Goal: Transaction & Acquisition: Purchase product/service

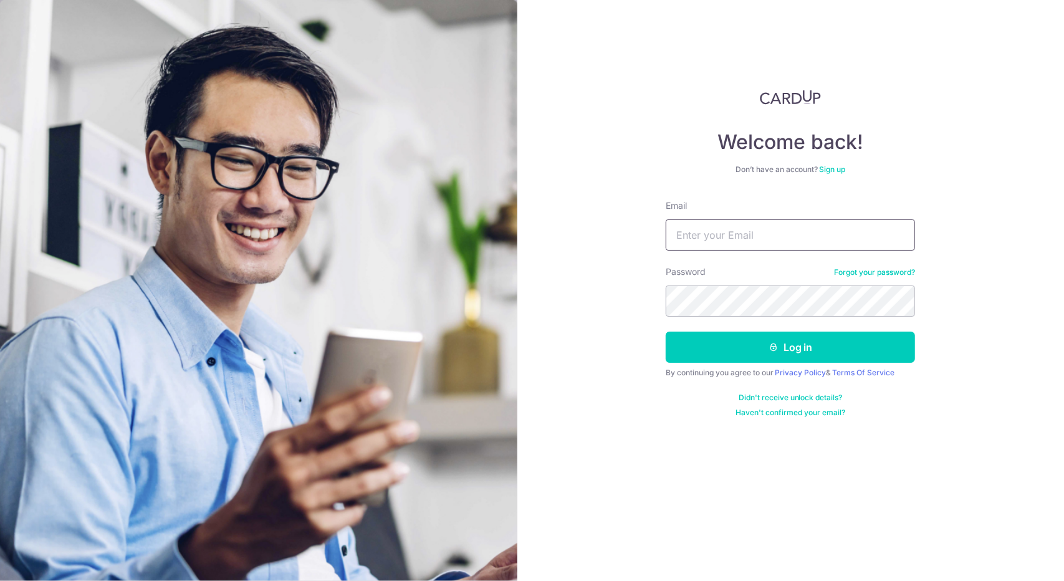
click at [764, 242] on input "Email" at bounding box center [789, 234] width 249 height 31
type input "[EMAIL_ADDRESS][DOMAIN_NAME]"
click at [665, 331] on button "Log in" at bounding box center [789, 346] width 249 height 31
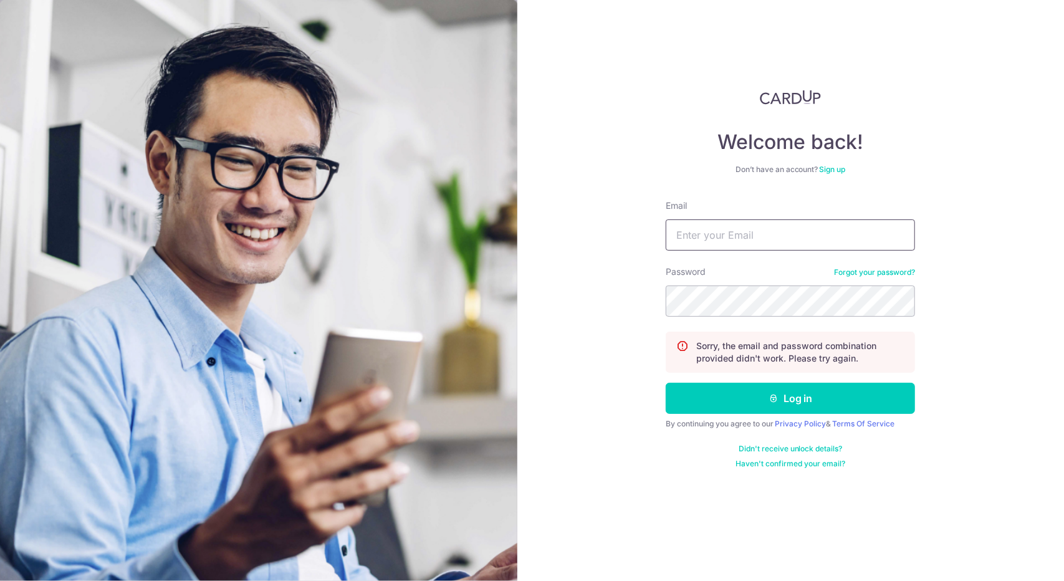
click at [790, 224] on input "Email" at bounding box center [789, 234] width 249 height 31
type input "[EMAIL_ADDRESS][DOMAIN_NAME]"
click at [665, 383] on button "Log in" at bounding box center [789, 398] width 249 height 31
click at [813, 238] on input "Email" at bounding box center [789, 234] width 249 height 31
type input "A"
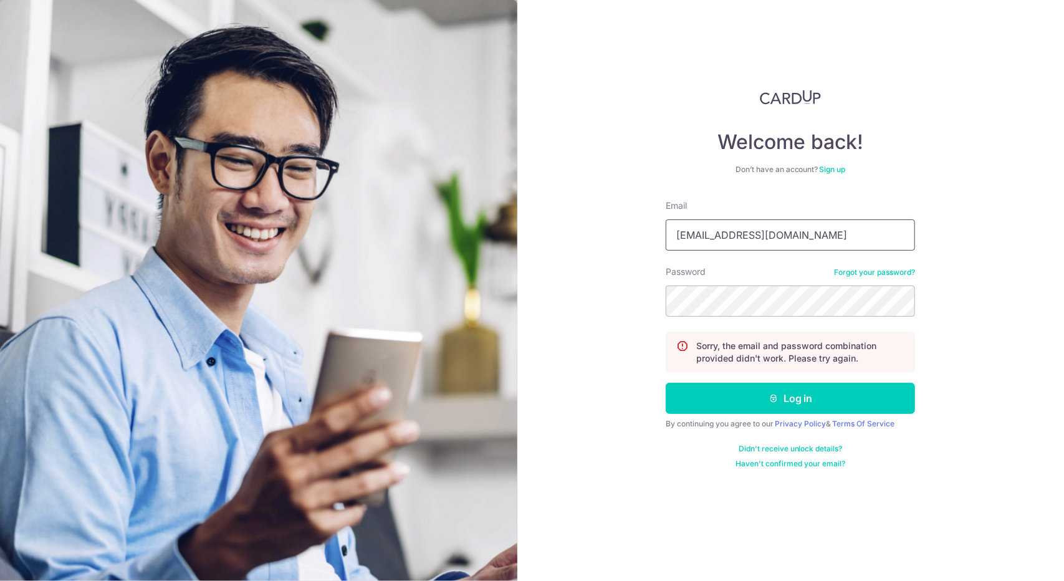
type input "[EMAIL_ADDRESS][DOMAIN_NAME]"
click at [665, 383] on button "Log in" at bounding box center [789, 398] width 249 height 31
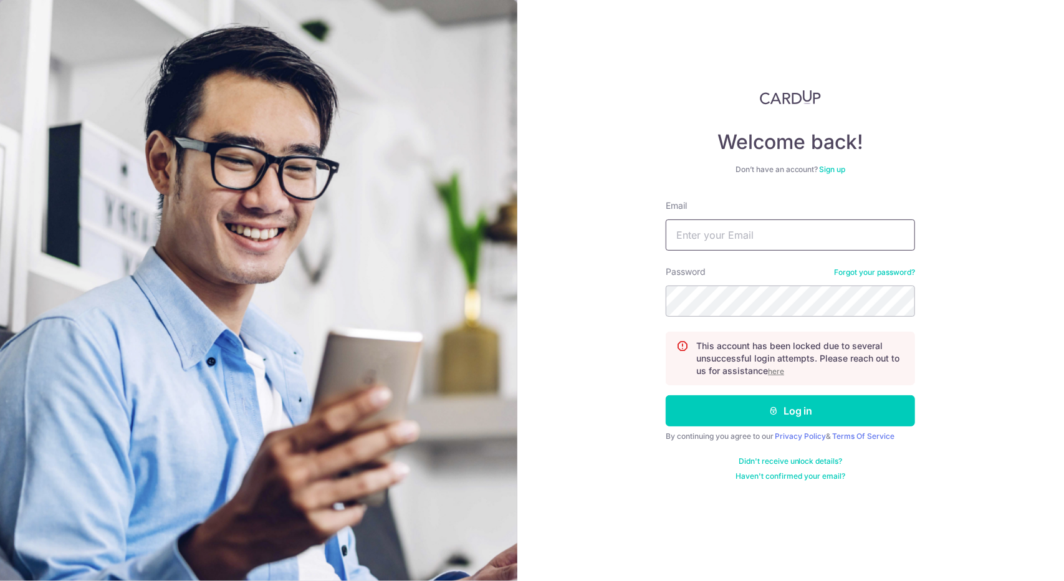
click at [812, 240] on input "Email" at bounding box center [789, 234] width 249 height 31
type input "[EMAIL_ADDRESS][DOMAIN_NAME]"
click at [862, 275] on link "Forgot your password?" at bounding box center [874, 272] width 81 height 10
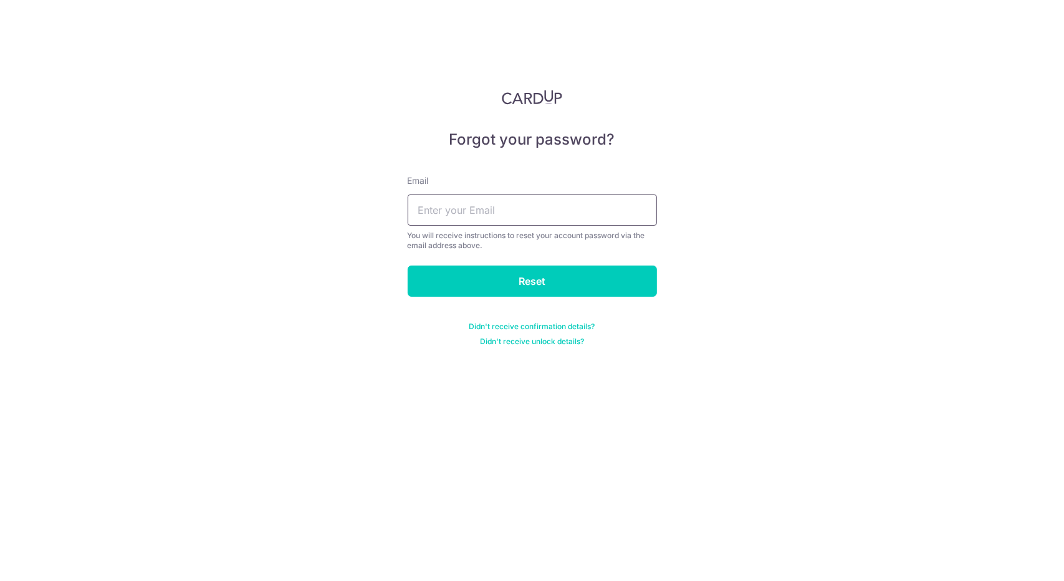
click at [542, 217] on input "text" at bounding box center [532, 209] width 249 height 31
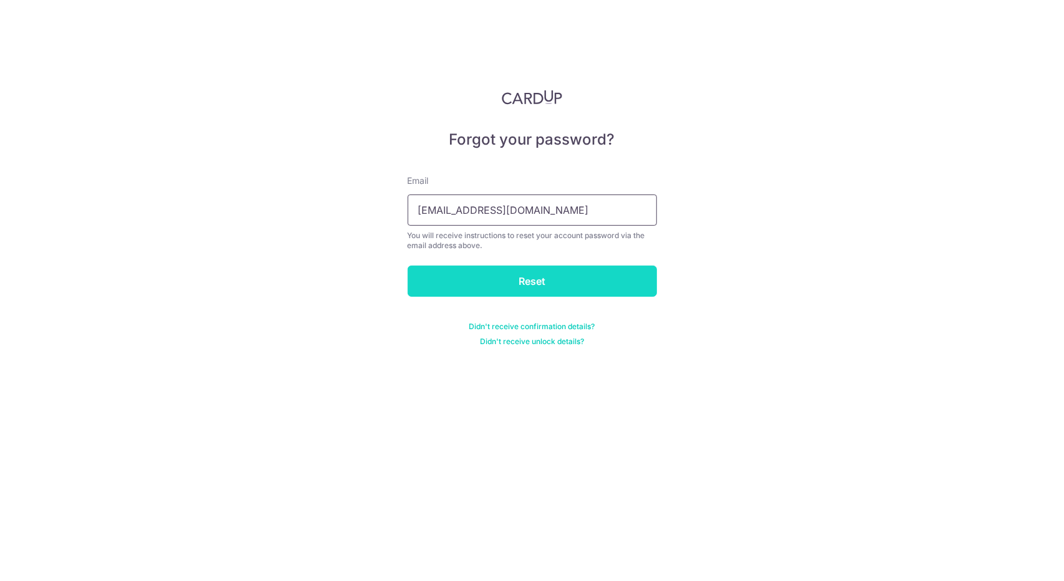
type input "k3lvintan88@gmail.com"
click at [536, 280] on input "Reset" at bounding box center [532, 280] width 249 height 31
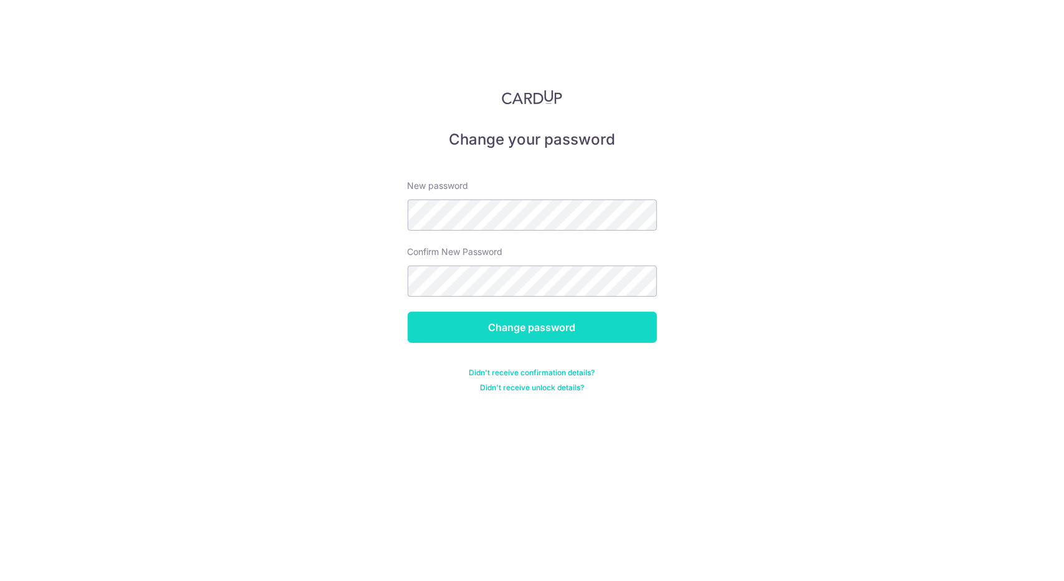
click at [510, 336] on input "Change password" at bounding box center [532, 327] width 249 height 31
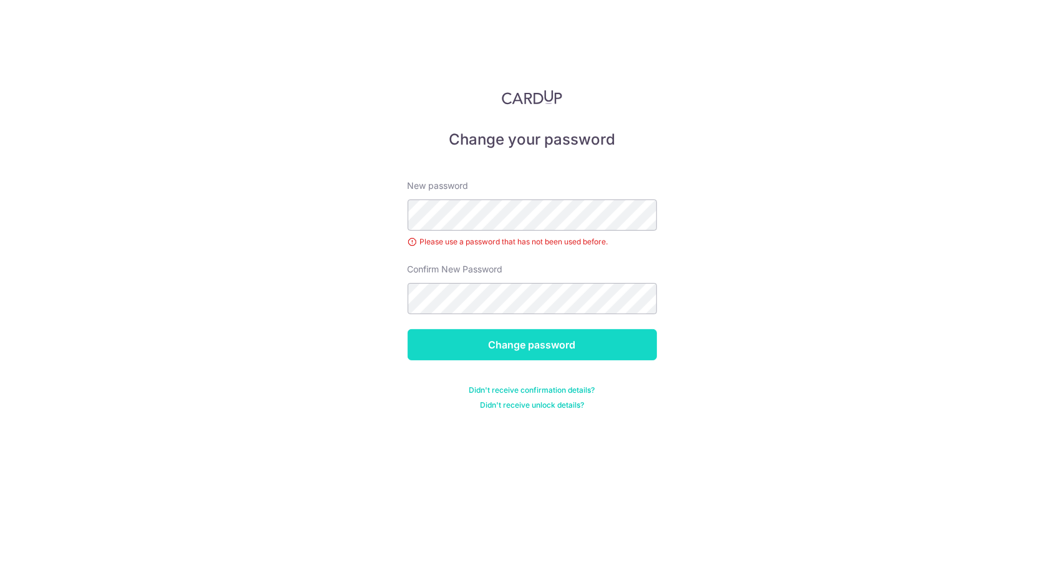
click at [527, 343] on input "Change password" at bounding box center [532, 344] width 249 height 31
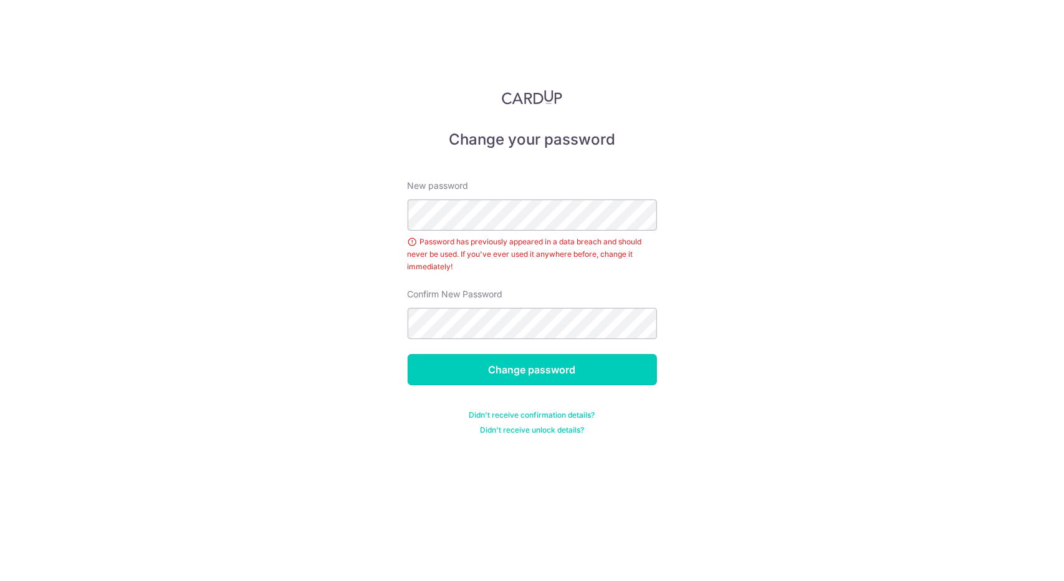
click at [593, 368] on input "Change password" at bounding box center [532, 369] width 249 height 31
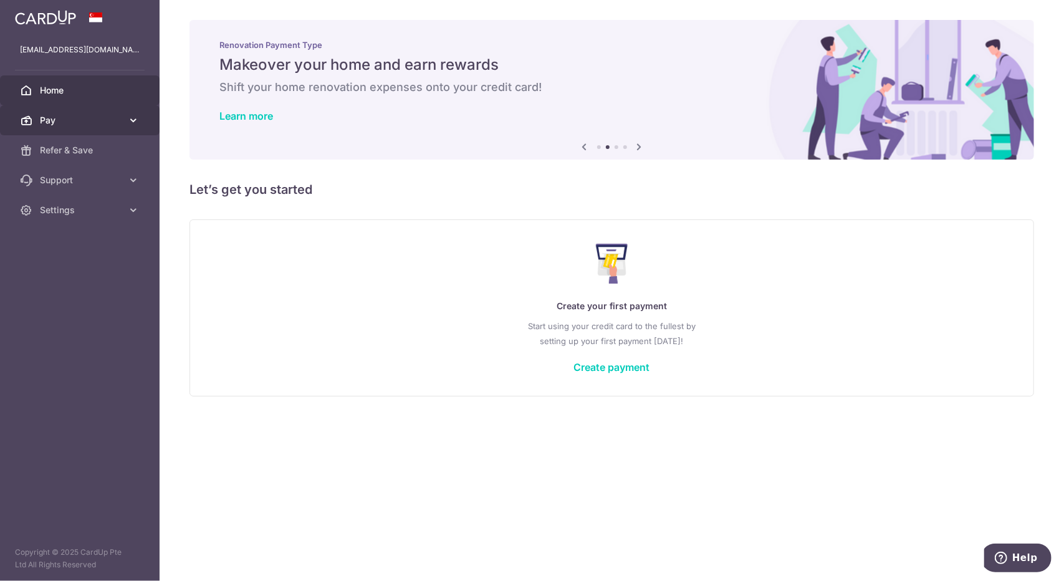
click at [120, 121] on span "Pay" at bounding box center [81, 120] width 82 height 12
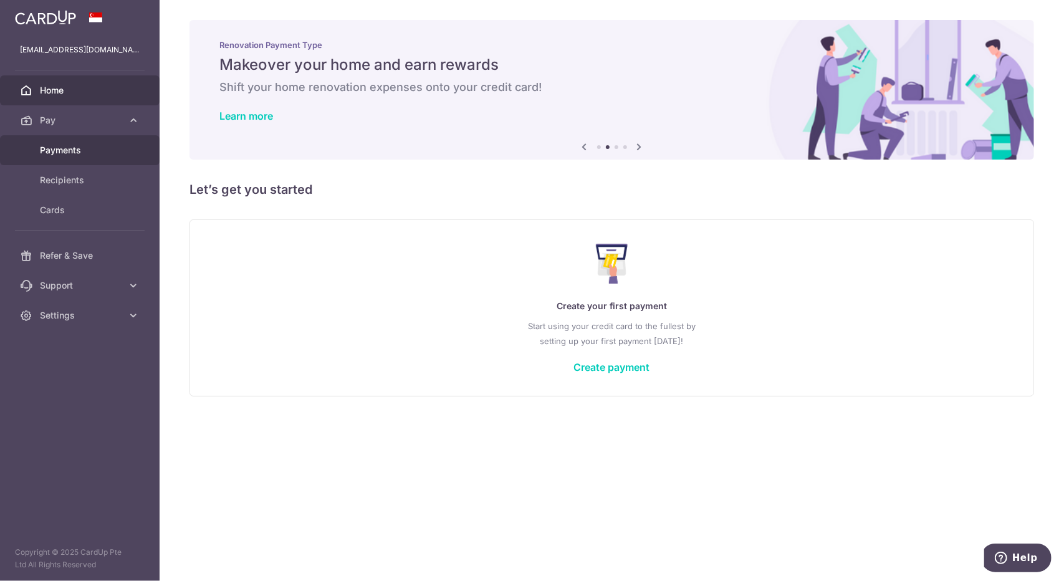
click at [91, 150] on span "Payments" at bounding box center [81, 150] width 82 height 12
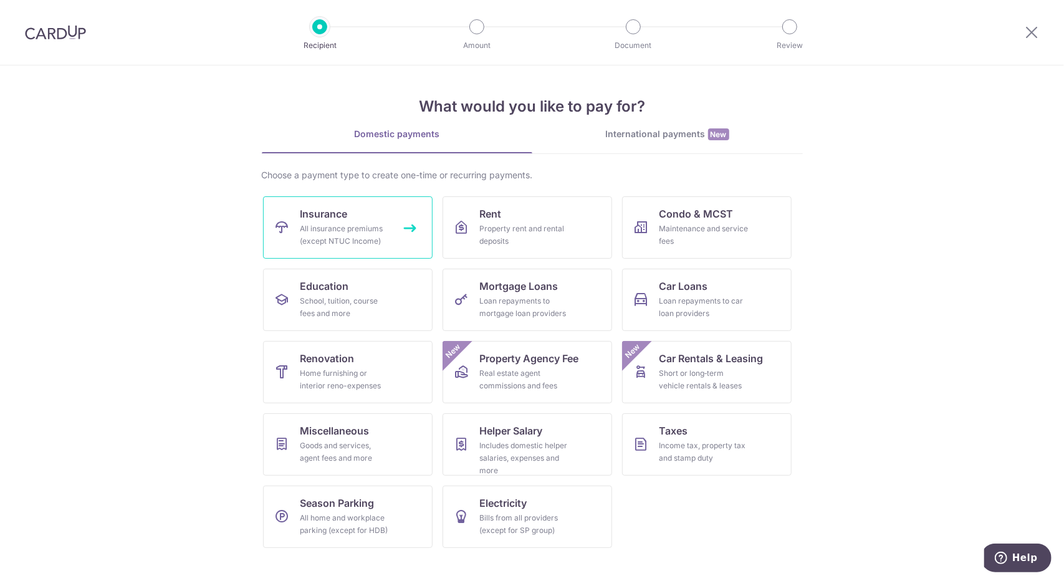
click at [341, 231] on div "All insurance premiums (except NTUC Income)" at bounding box center [345, 234] width 90 height 25
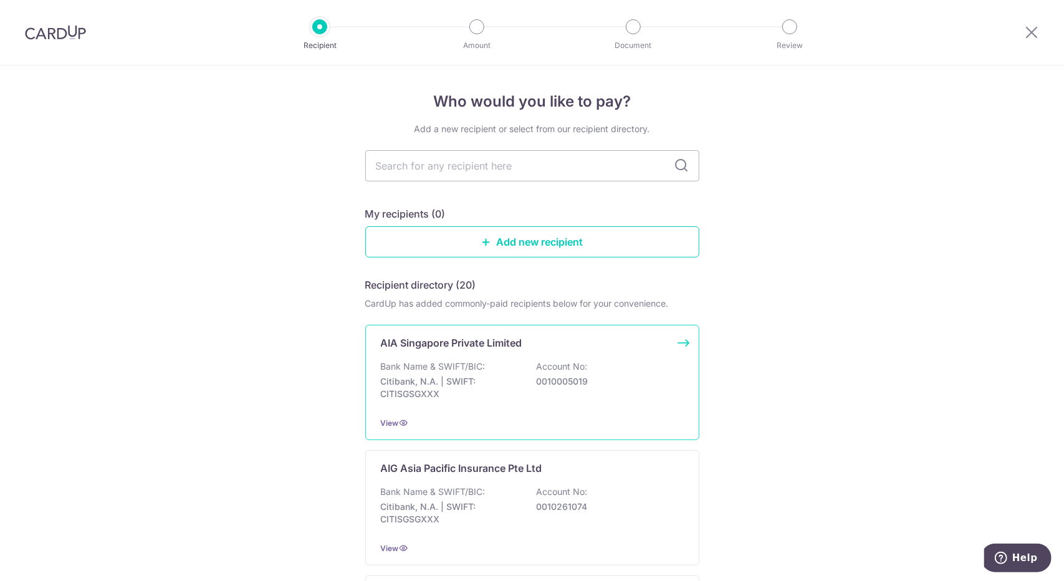
click at [477, 365] on p "Bank Name & SWIFT/BIC:" at bounding box center [433, 366] width 105 height 12
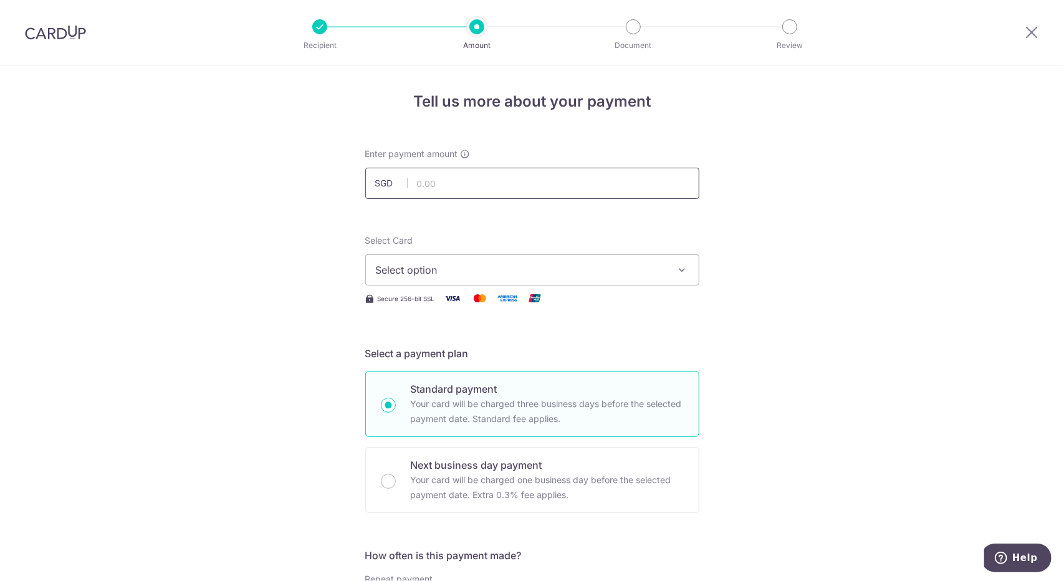
click at [510, 190] on input "text" at bounding box center [532, 183] width 334 height 31
type input "1,000.00"
click at [541, 272] on span "Select option" at bounding box center [521, 269] width 290 height 15
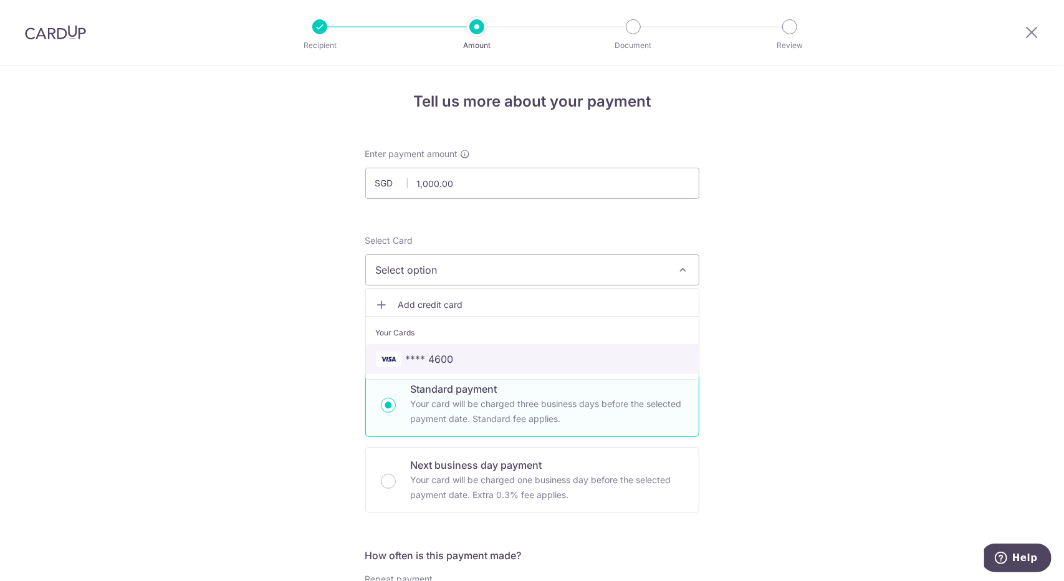
click at [507, 360] on span "**** 4600" at bounding box center [532, 358] width 313 height 15
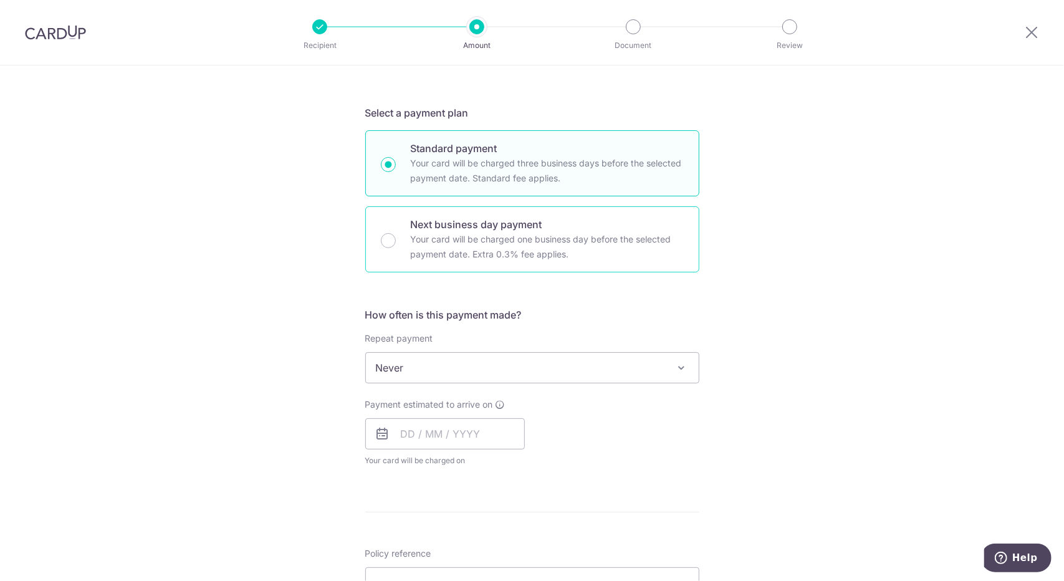
scroll to position [249, 0]
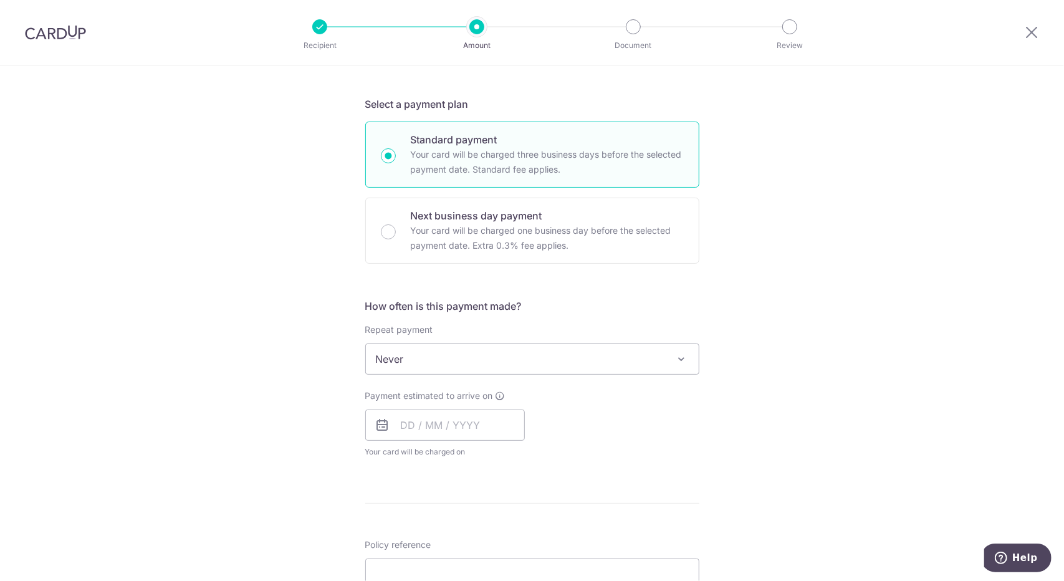
click at [520, 352] on span "Never" at bounding box center [532, 359] width 333 height 30
click at [525, 357] on span "Never" at bounding box center [532, 359] width 333 height 30
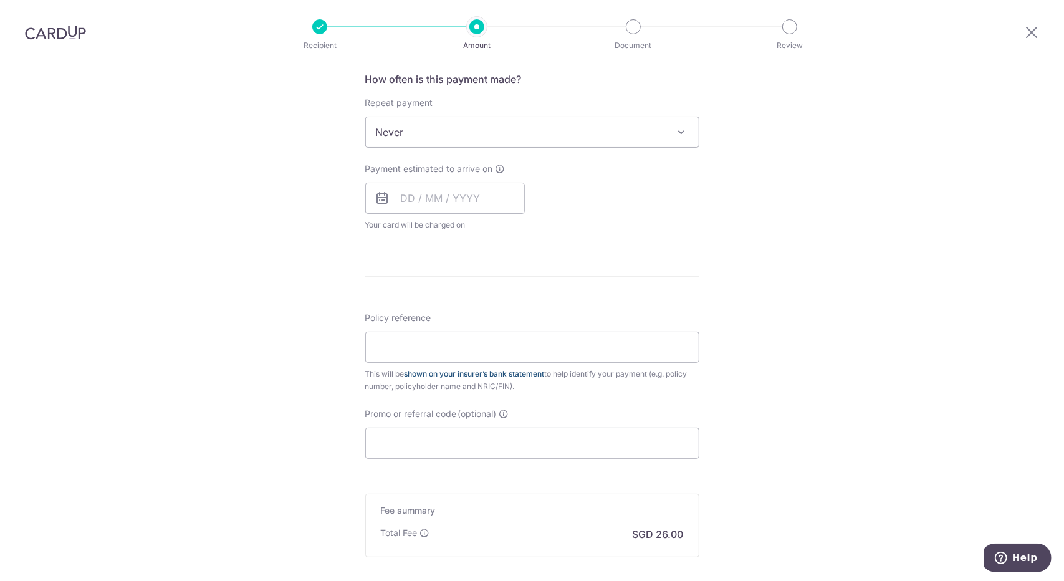
scroll to position [498, 0]
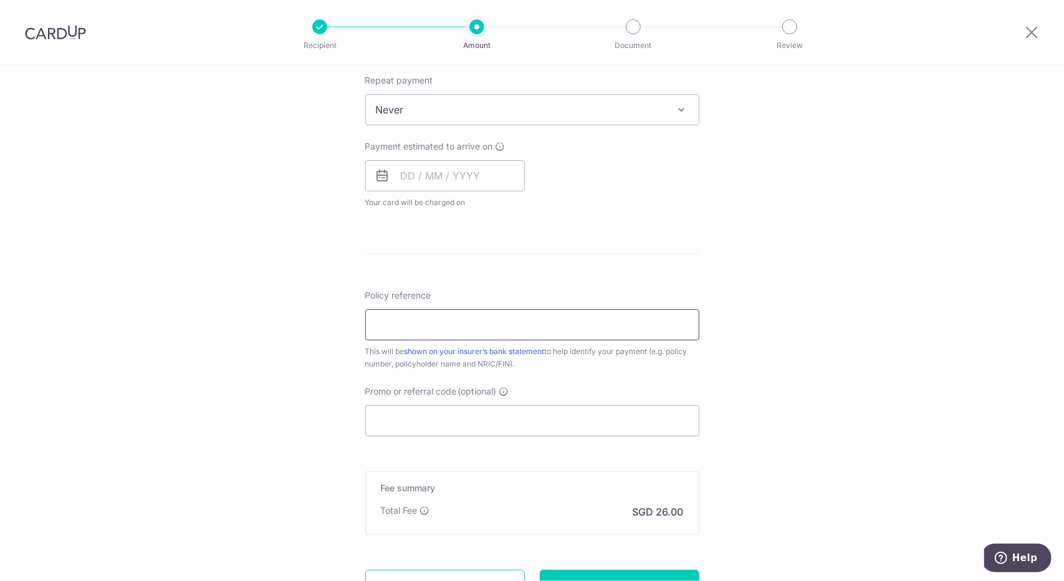
click at [496, 325] on input "Policy reference" at bounding box center [532, 324] width 334 height 31
type input "i"
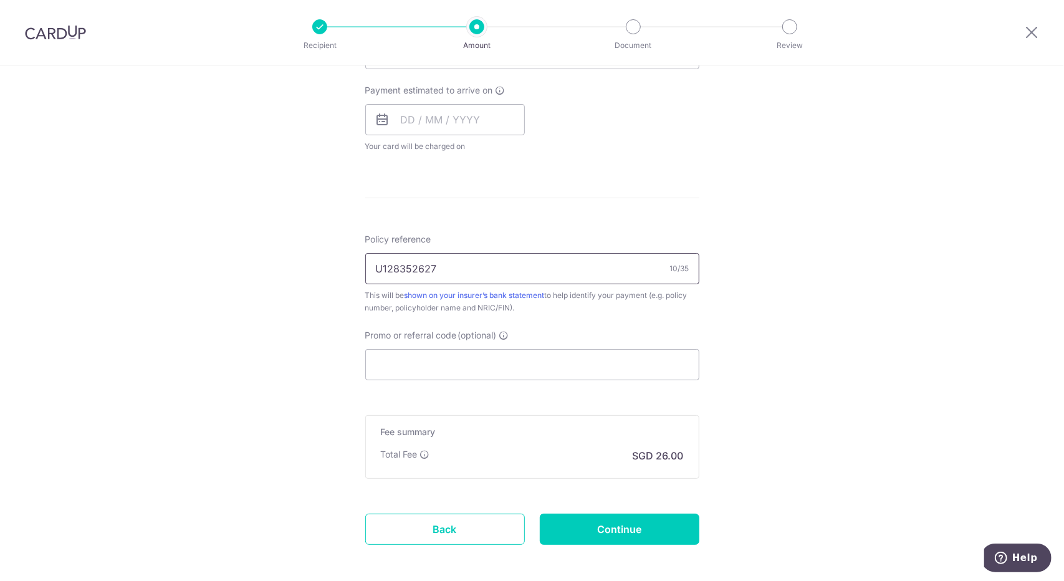
scroll to position [547, 0]
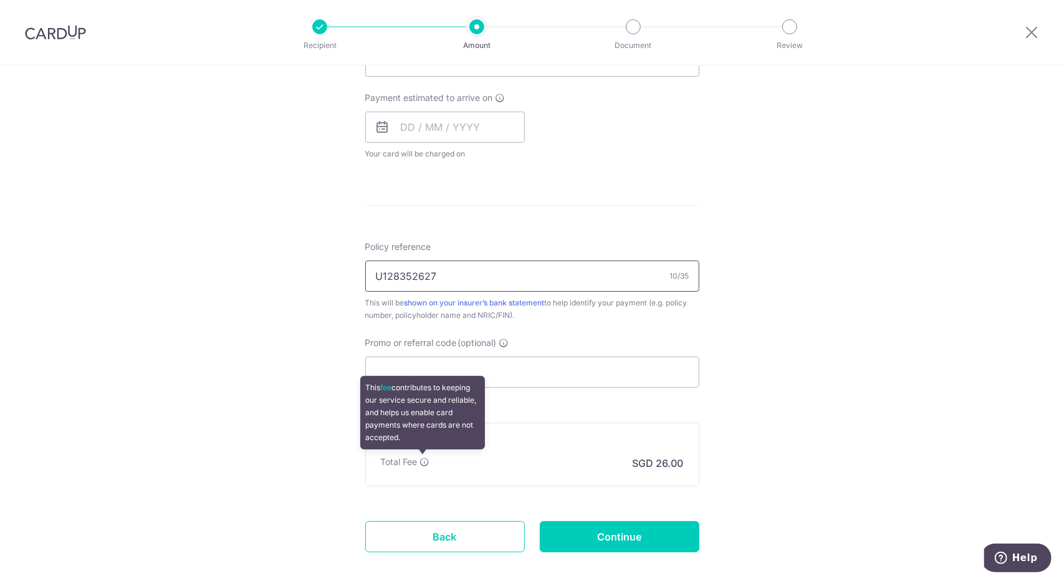
type input "U128352627"
click at [420, 457] on icon at bounding box center [425, 462] width 10 height 10
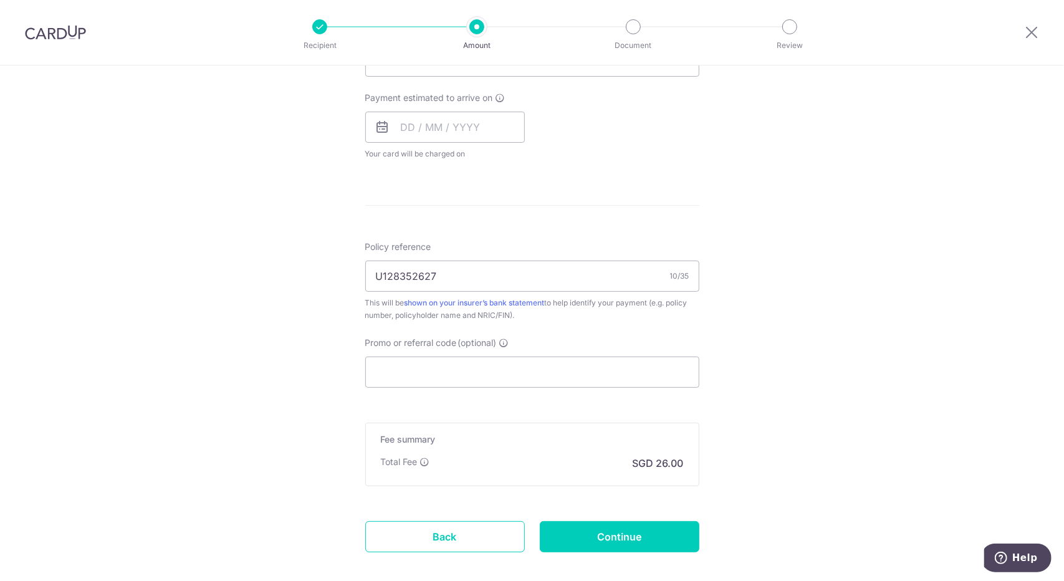
click at [758, 378] on div "Tell us more about your payment Enter payment amount SGD 1,000.00 1000.00 Selec…" at bounding box center [532, 81] width 1064 height 1127
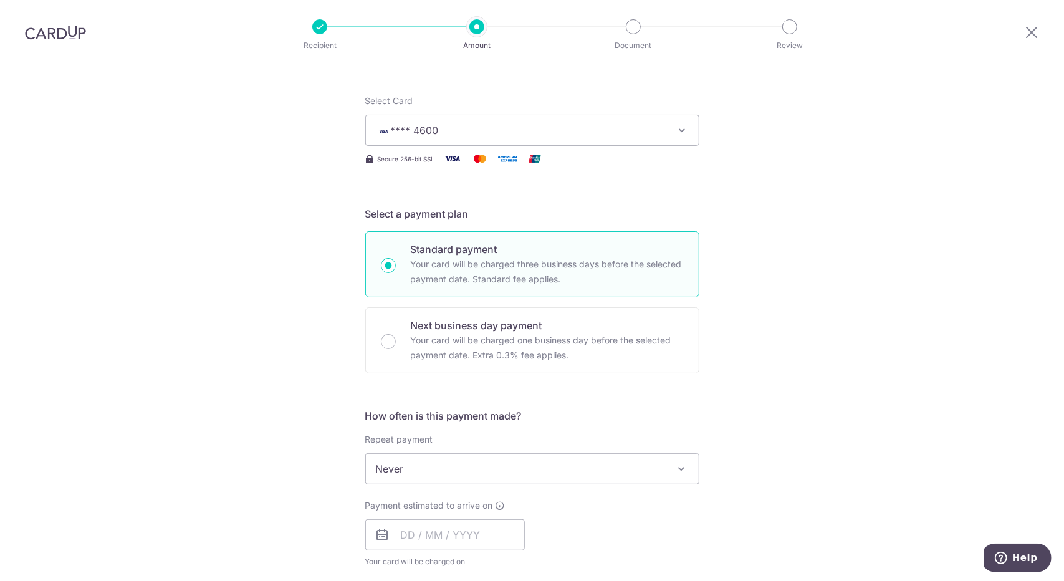
scroll to position [0, 0]
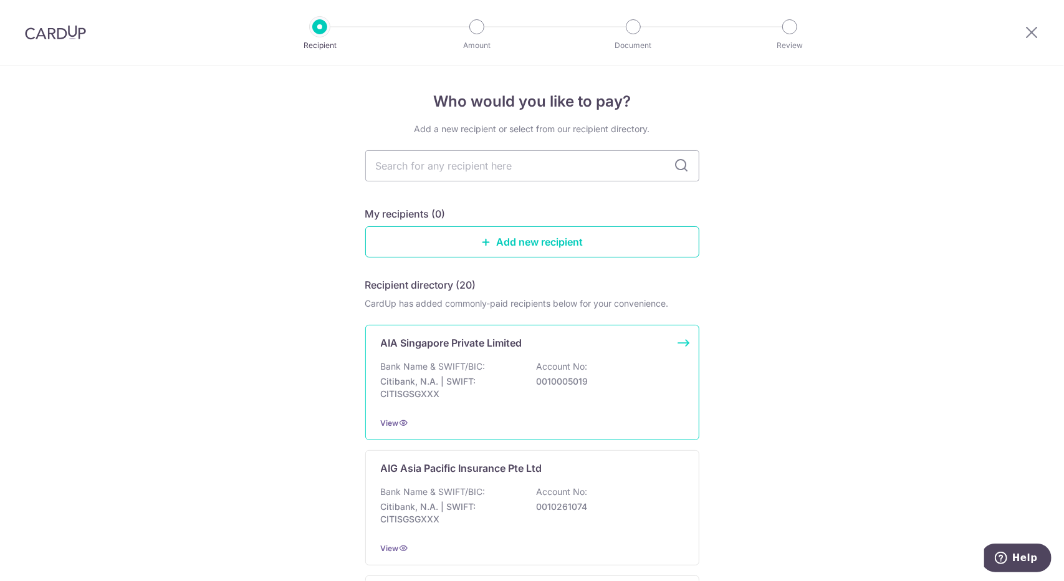
click at [518, 376] on div "Bank Name & SWIFT/BIC: Citibank, N.A. | SWIFT: CITISGSGXXX Account No: 00100050…" at bounding box center [532, 383] width 303 height 46
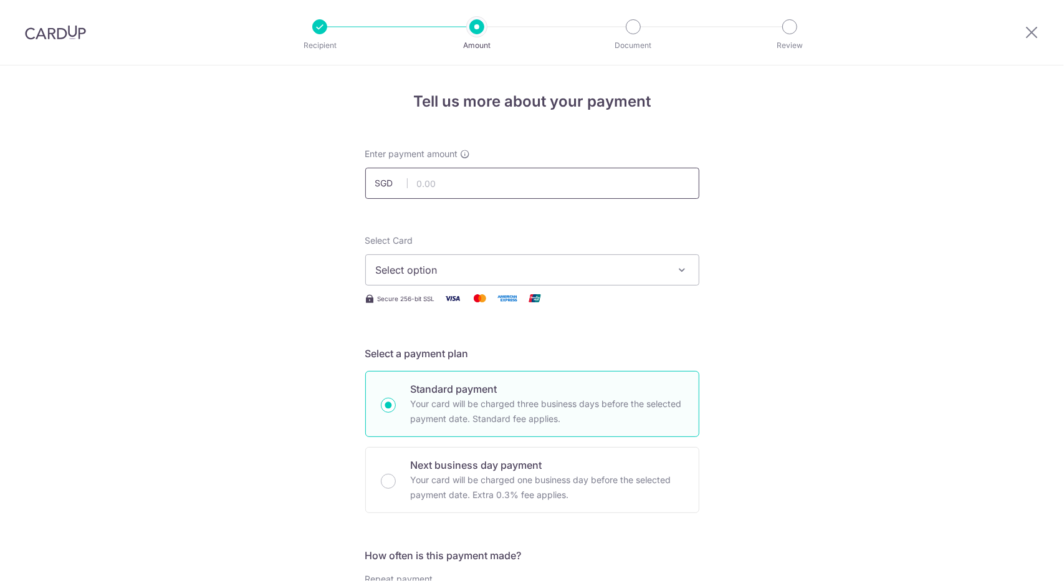
click at [521, 191] on input "text" at bounding box center [532, 183] width 334 height 31
type input "1"
type input "80,000.00"
click at [488, 265] on span "Select option" at bounding box center [521, 269] width 290 height 15
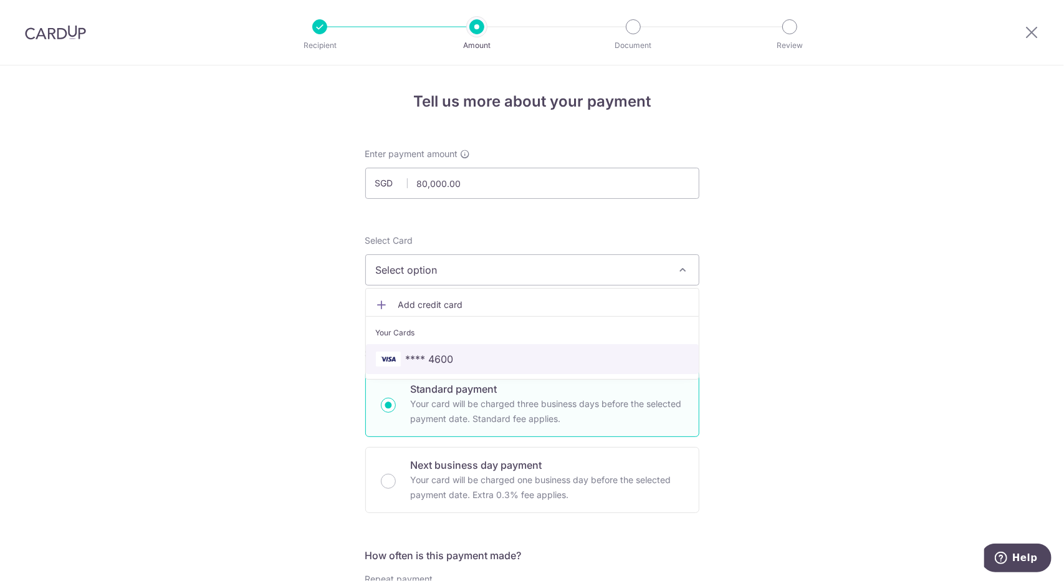
click at [465, 352] on span "**** 4600" at bounding box center [532, 358] width 313 height 15
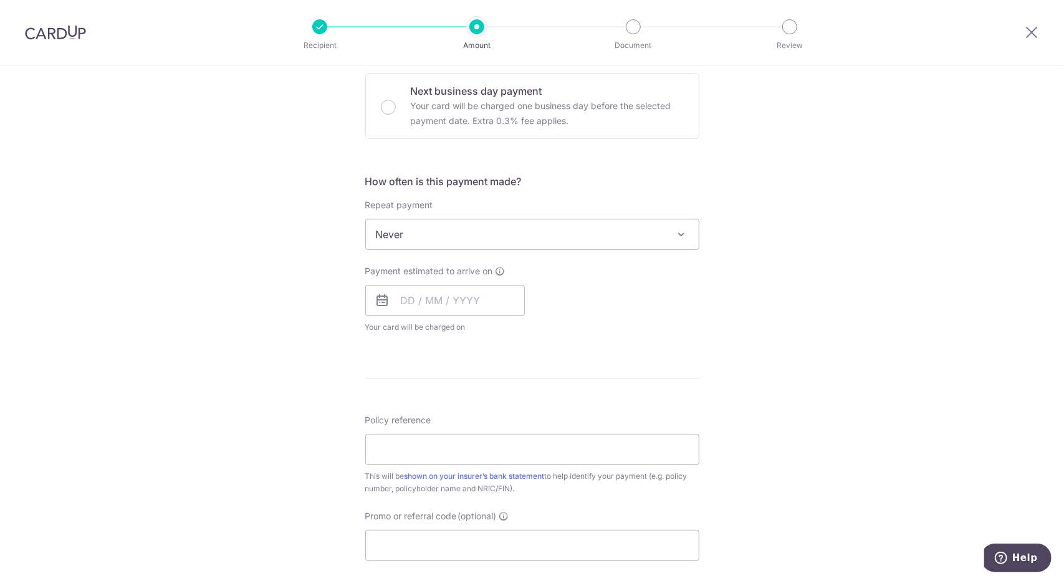
scroll to position [609, 0]
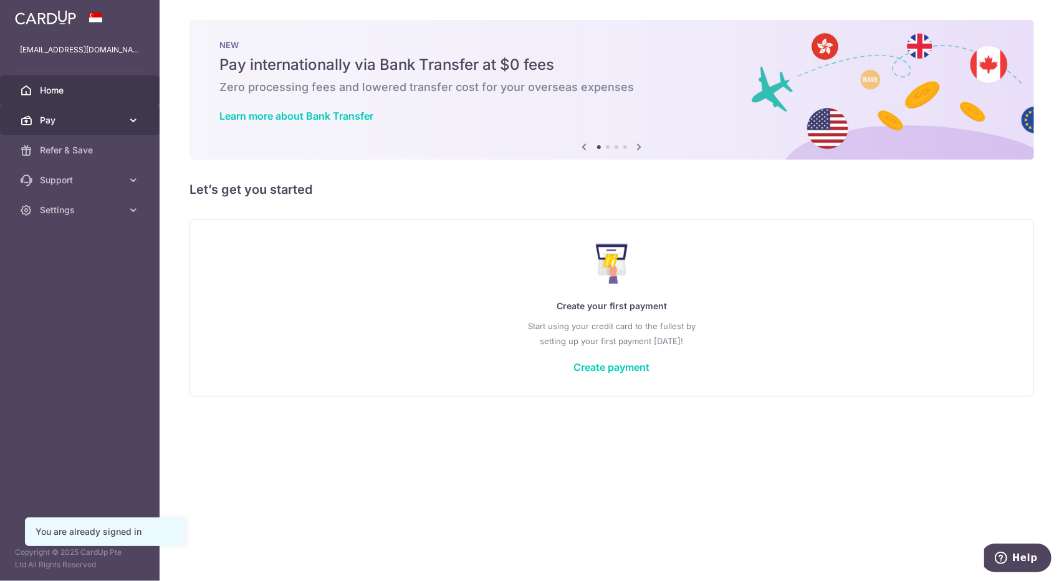
click at [90, 125] on span "Pay" at bounding box center [81, 120] width 82 height 12
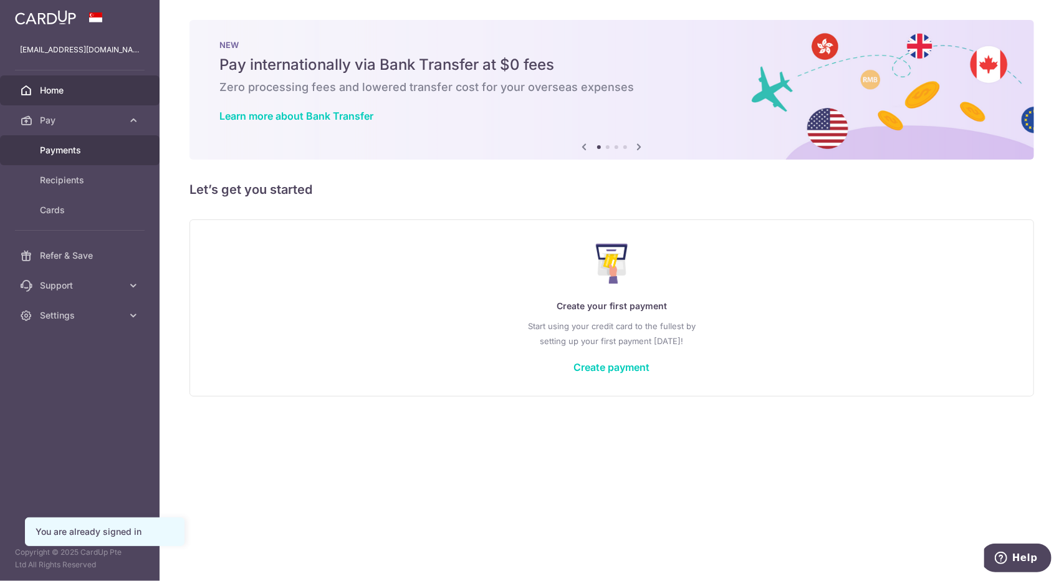
click at [124, 149] on link "Payments" at bounding box center [80, 150] width 160 height 30
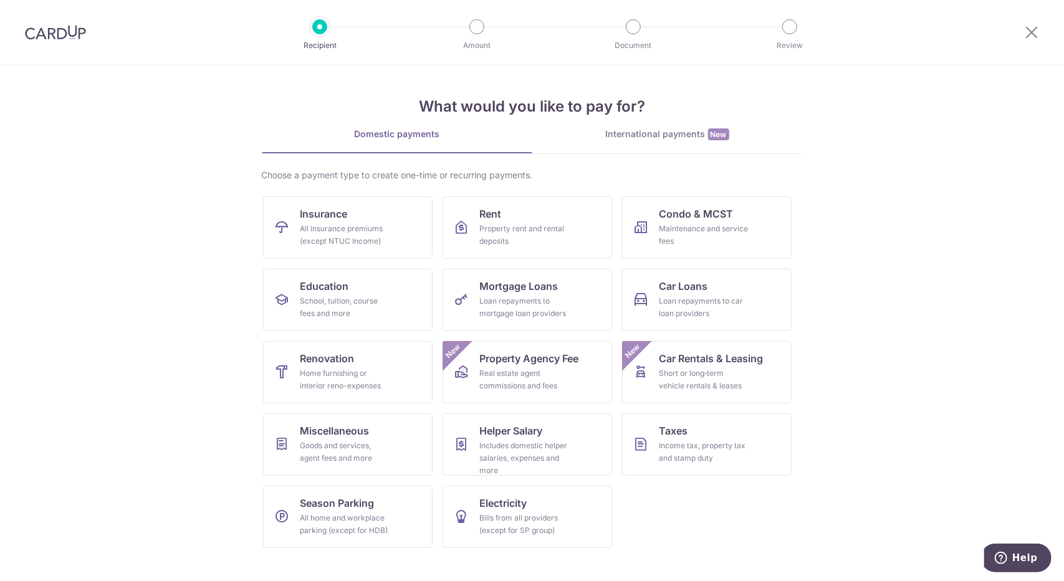
click at [39, 29] on img at bounding box center [55, 32] width 61 height 15
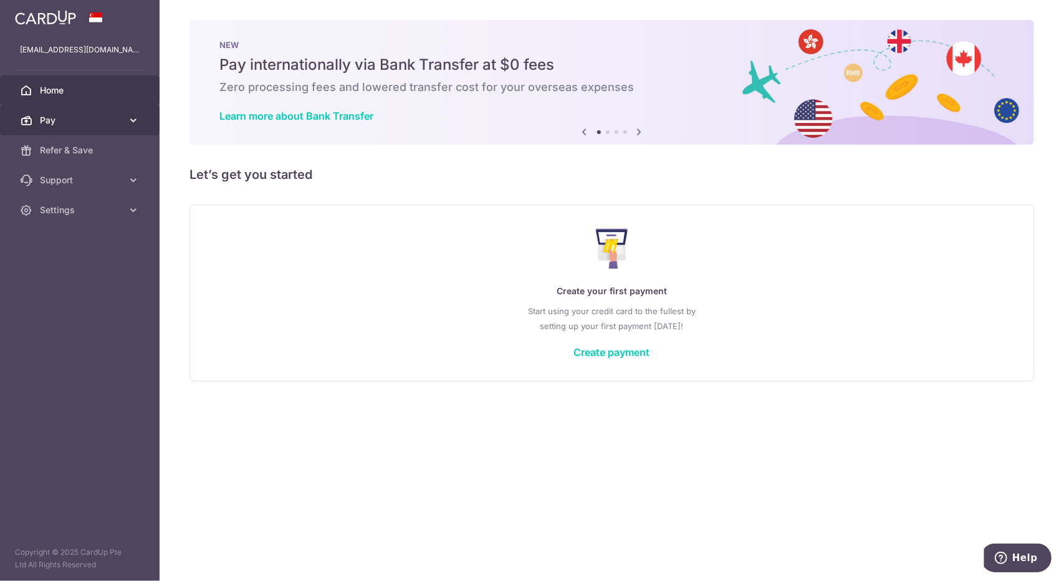
click at [118, 130] on link "Pay" at bounding box center [80, 120] width 160 height 30
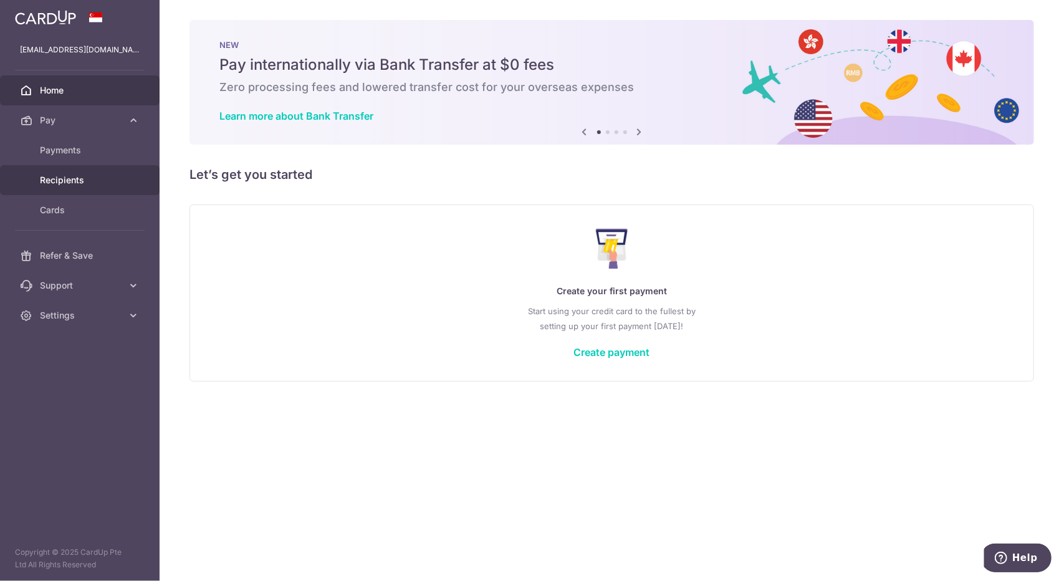
click at [123, 182] on link "Recipients" at bounding box center [80, 180] width 160 height 30
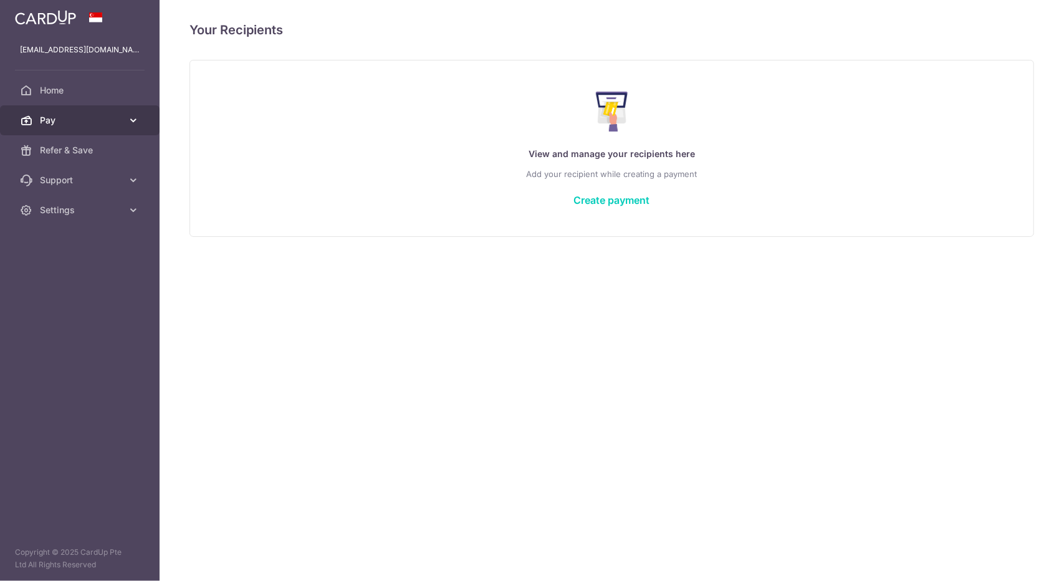
click at [123, 128] on link "Pay" at bounding box center [80, 120] width 160 height 30
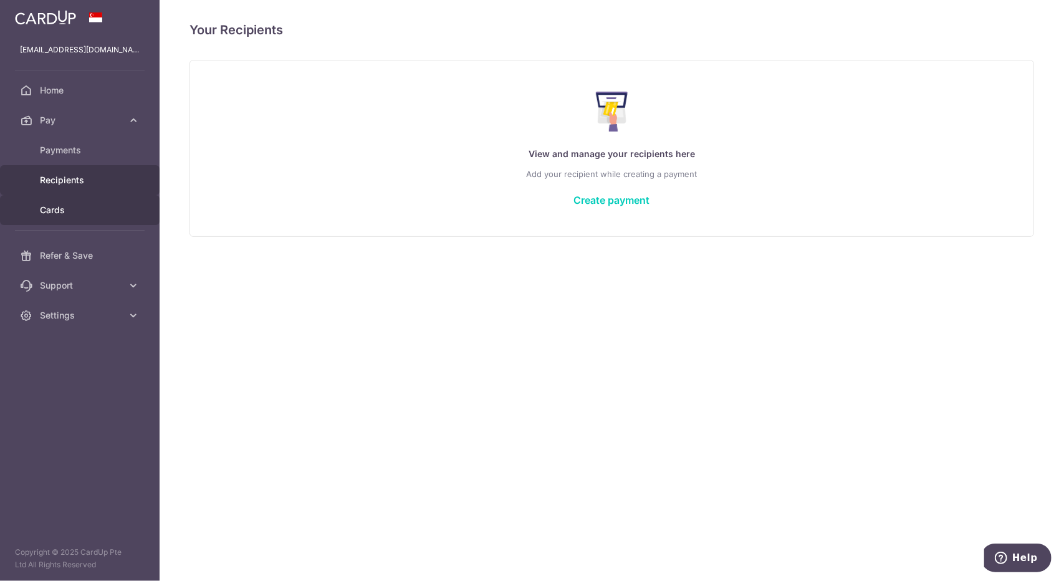
click at [101, 204] on span "Cards" at bounding box center [81, 210] width 82 height 12
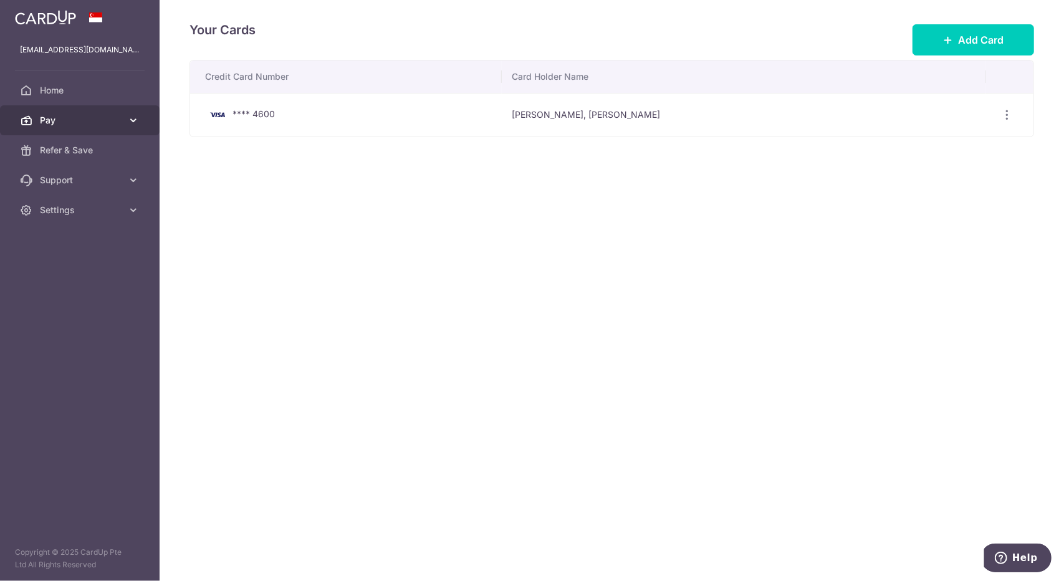
click at [121, 124] on span "Pay" at bounding box center [81, 120] width 82 height 12
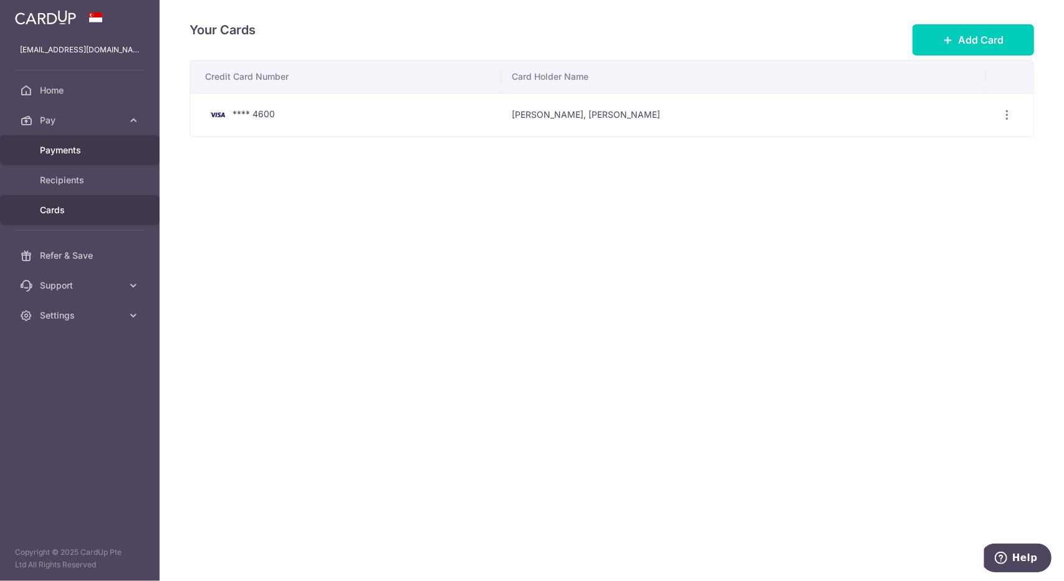
click at [113, 153] on span "Payments" at bounding box center [81, 150] width 82 height 12
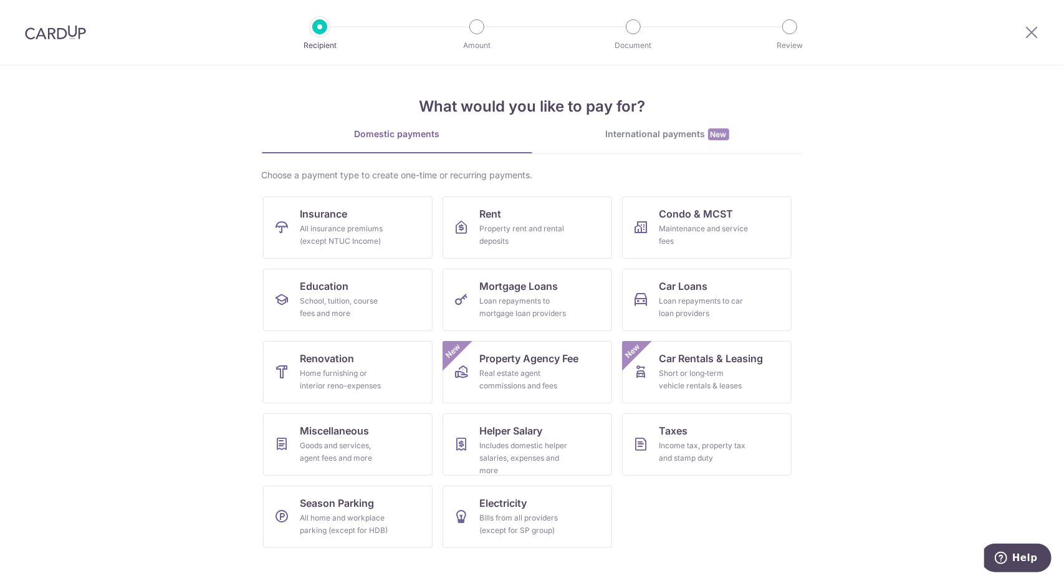
click at [639, 138] on div "International payments New" at bounding box center [667, 134] width 270 height 13
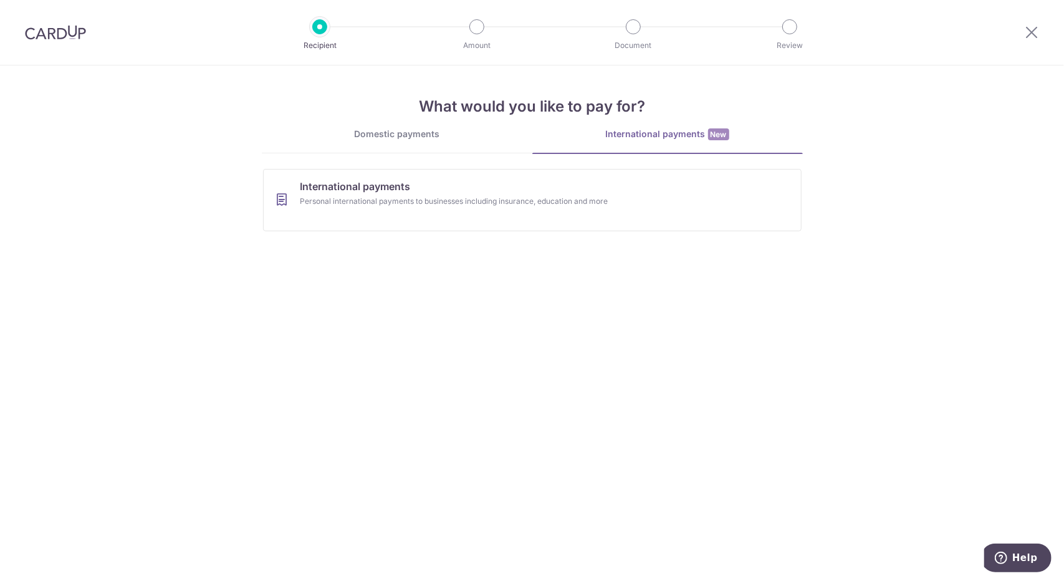
click at [413, 135] on div "Domestic payments" at bounding box center [397, 134] width 270 height 12
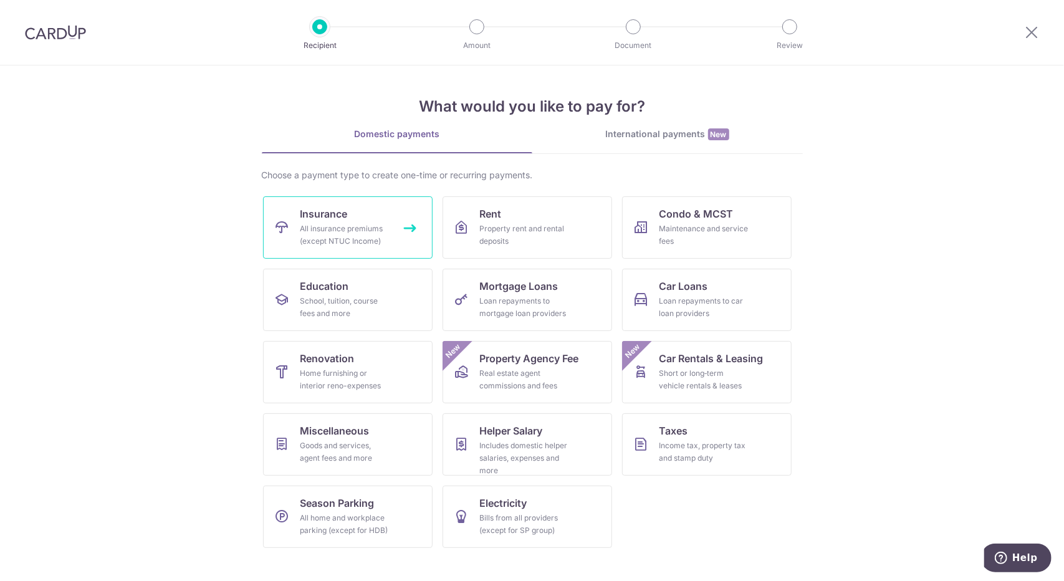
click at [348, 231] on div "All insurance premiums (except NTUC Income)" at bounding box center [345, 234] width 90 height 25
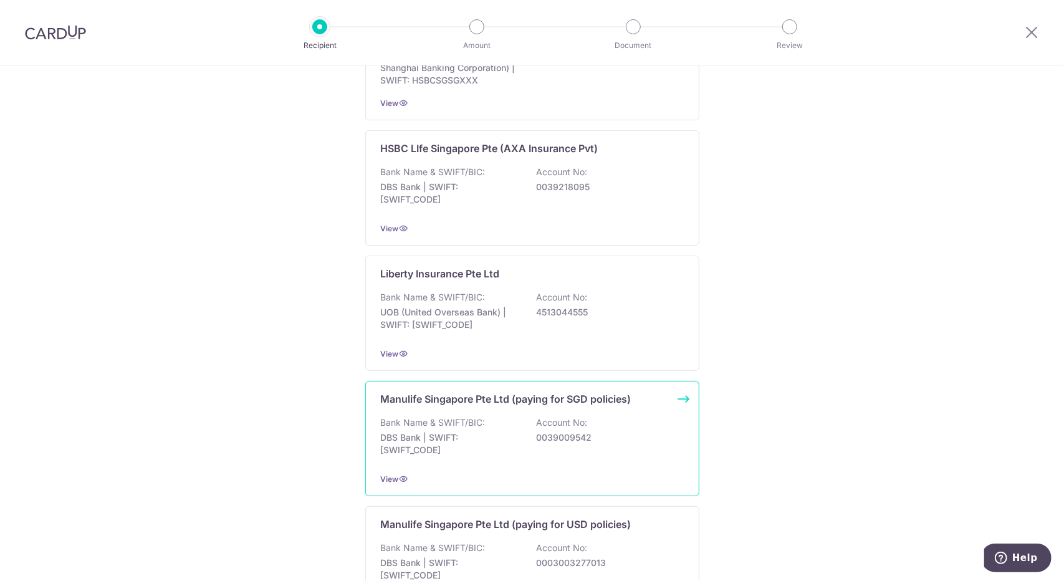
scroll to position [1114, 0]
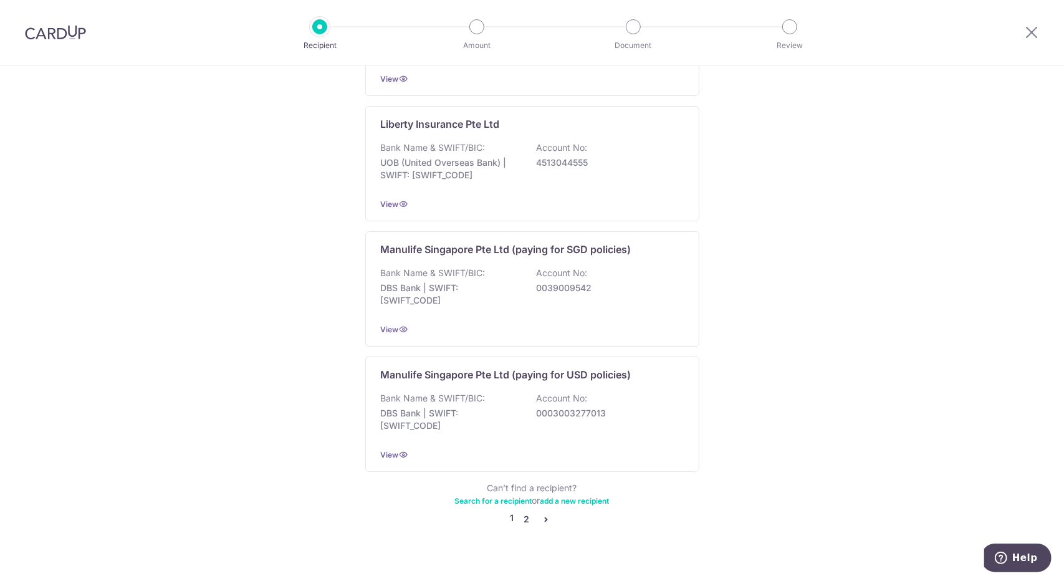
click at [528, 512] on link "2" at bounding box center [526, 519] width 15 height 15
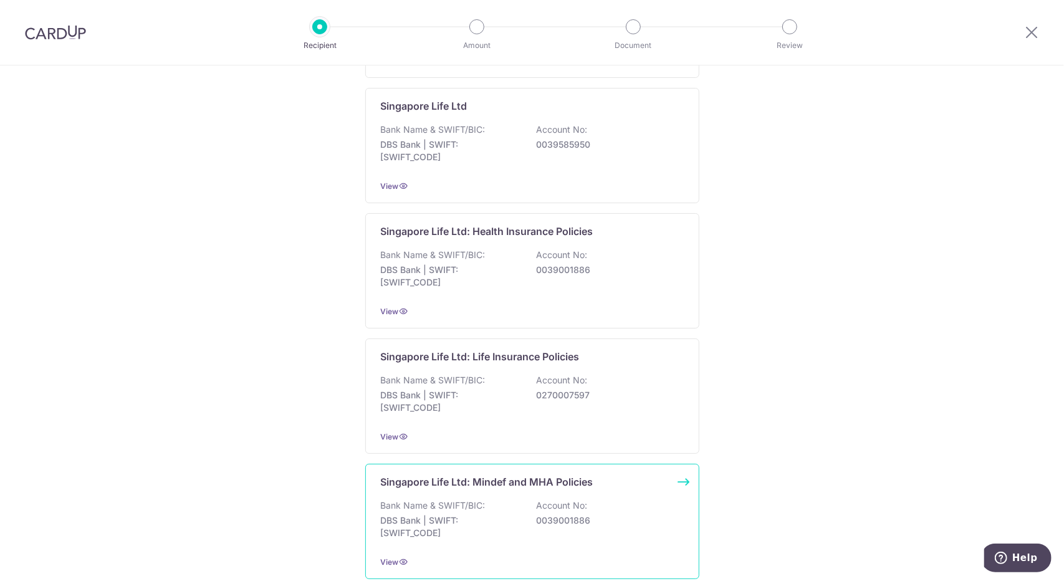
scroll to position [498, 0]
